Goal: Transaction & Acquisition: Purchase product/service

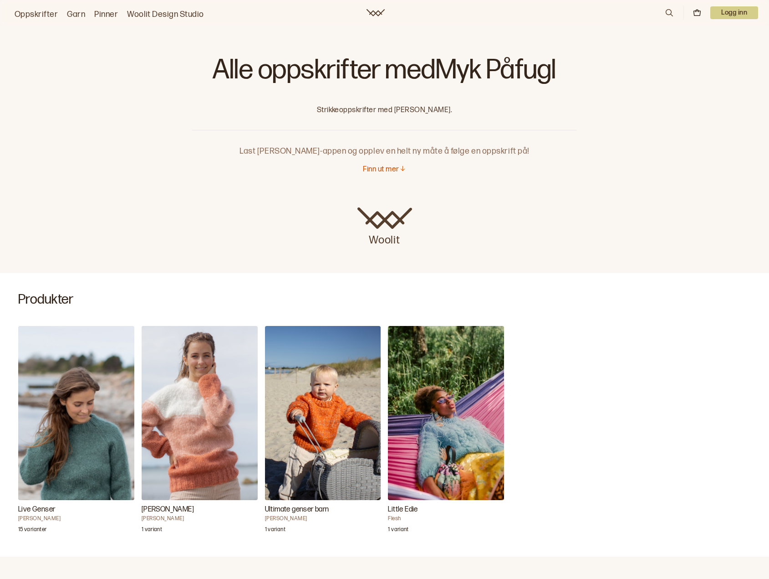
scroll to position [46, 0]
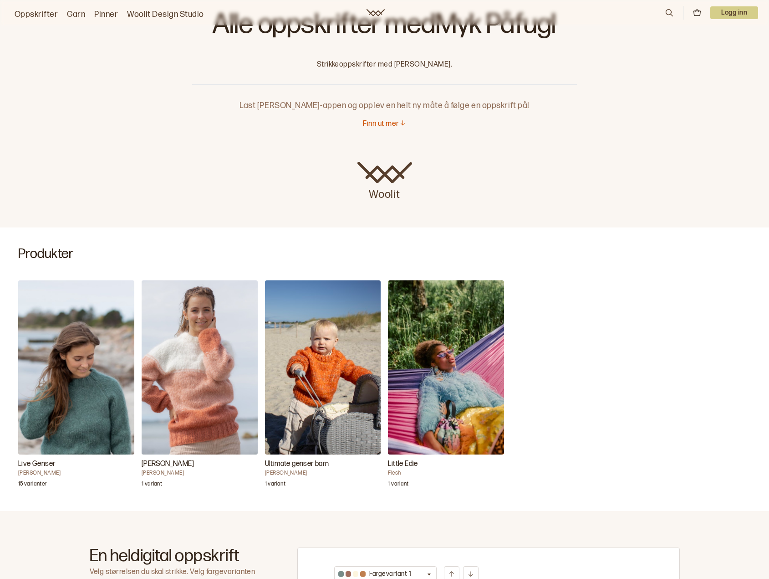
click at [100, 372] on img "Live Genser" at bounding box center [76, 367] width 116 height 174
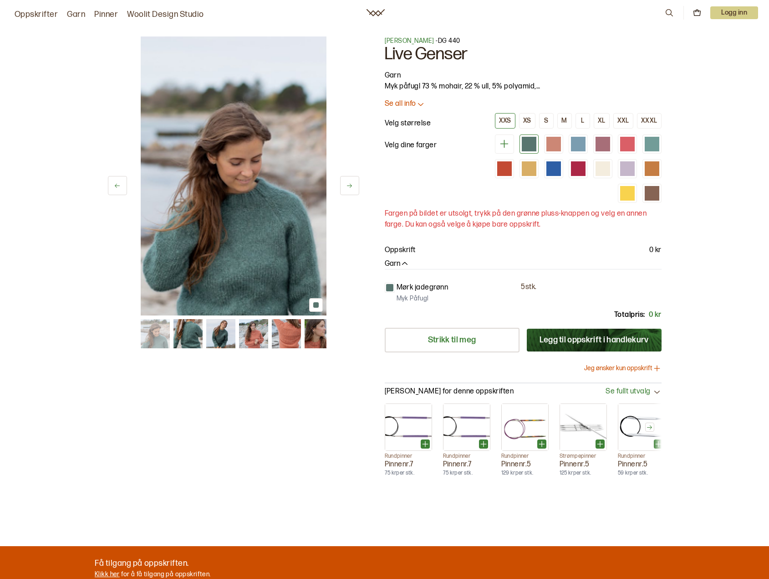
click at [189, 336] on img at bounding box center [188, 333] width 29 height 29
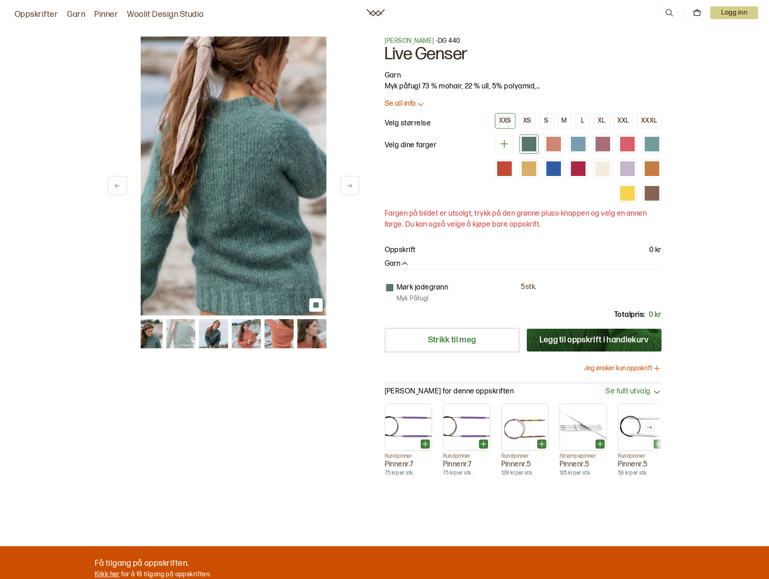
click at [220, 335] on img at bounding box center [213, 333] width 29 height 29
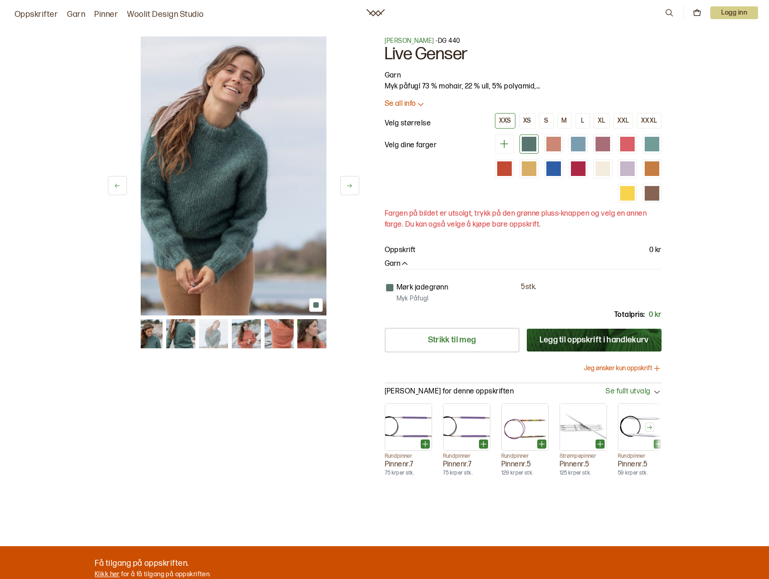
click at [249, 333] on img at bounding box center [245, 333] width 29 height 29
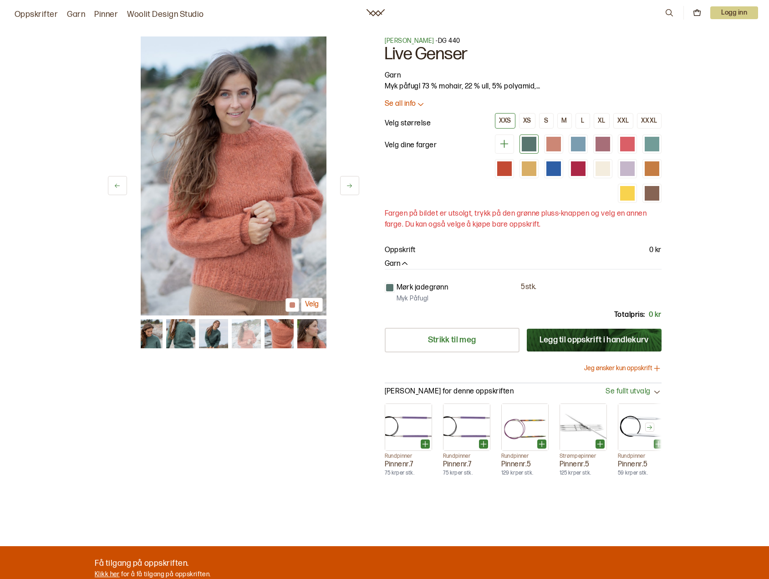
click at [279, 335] on img at bounding box center [278, 333] width 29 height 29
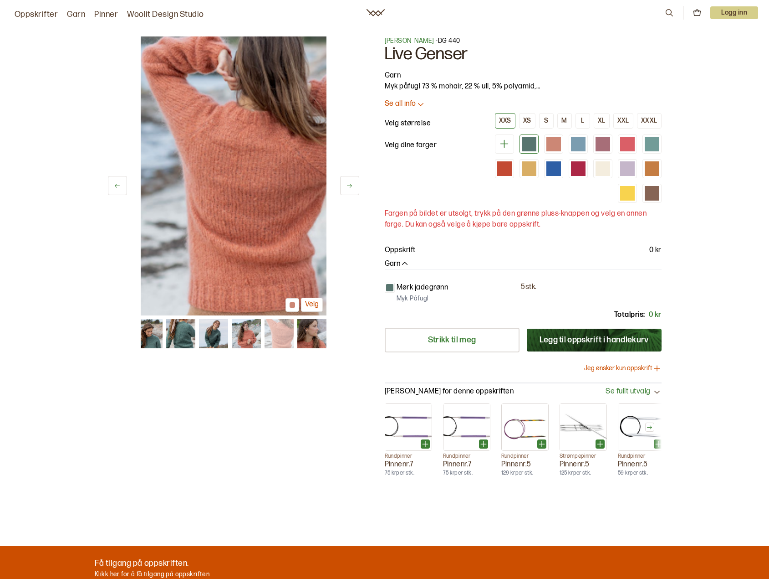
click at [308, 336] on img at bounding box center [311, 333] width 29 height 29
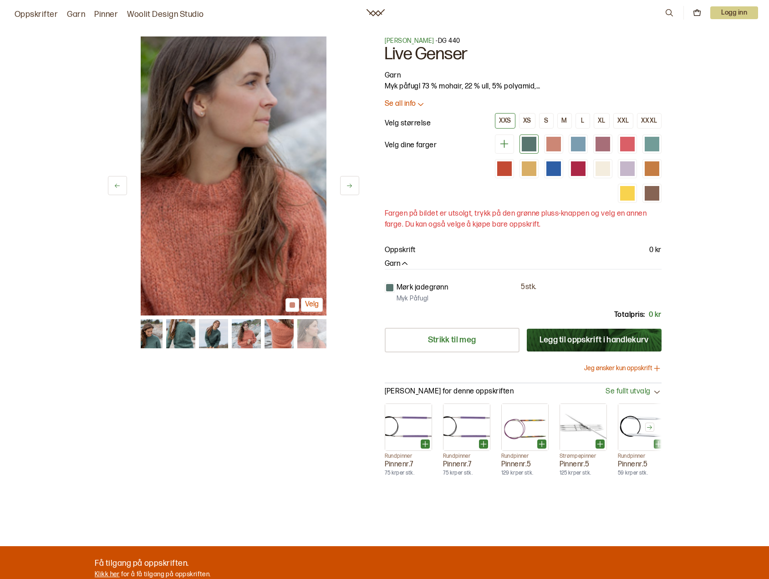
click at [278, 208] on img at bounding box center [234, 175] width 186 height 279
click at [550, 139] on div at bounding box center [554, 144] width 15 height 15
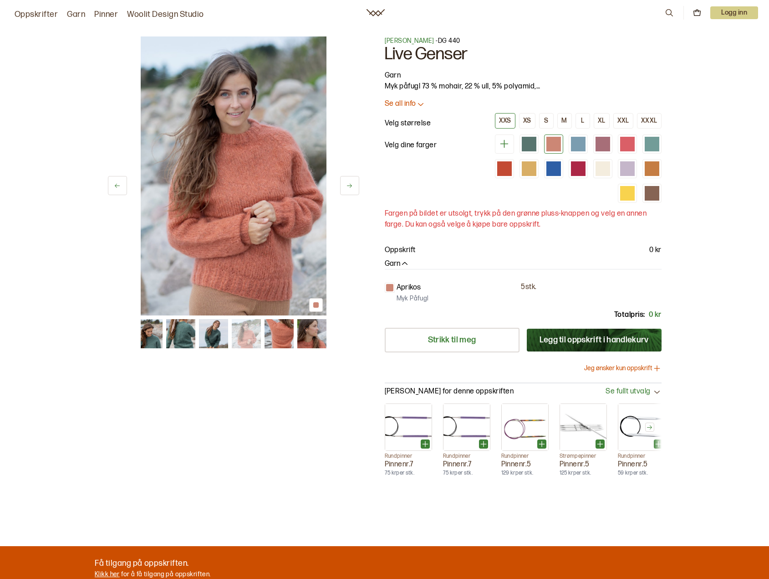
click at [590, 144] on div at bounding box center [574, 168] width 175 height 68
click at [583, 144] on div at bounding box center [578, 144] width 15 height 15
click at [601, 145] on div at bounding box center [603, 144] width 15 height 15
click at [506, 171] on div at bounding box center [504, 168] width 15 height 15
click at [166, 331] on img at bounding box center [180, 333] width 29 height 29
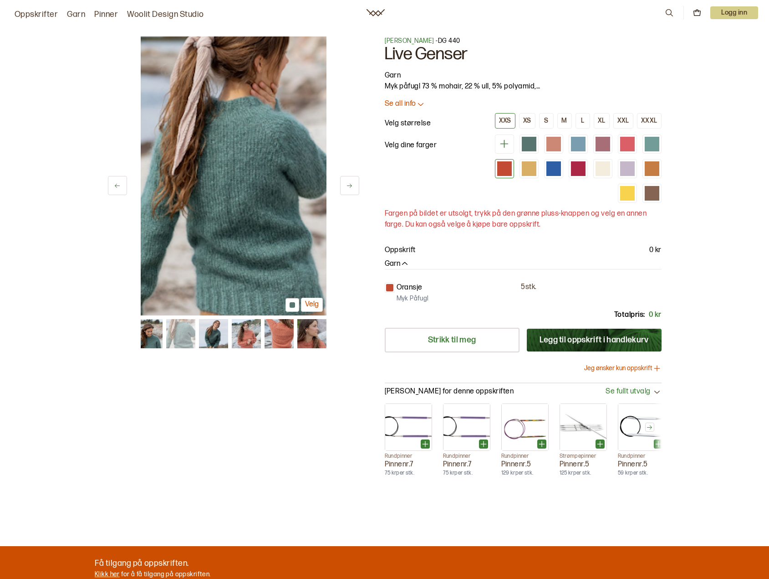
click at [183, 339] on img at bounding box center [180, 333] width 29 height 29
click at [210, 336] on img at bounding box center [213, 333] width 29 height 29
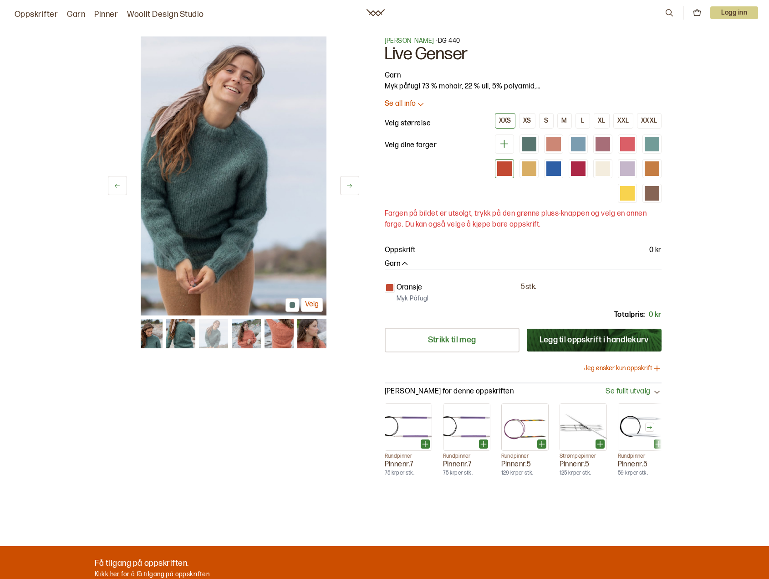
click at [172, 337] on img at bounding box center [180, 333] width 29 height 29
